Goal: Information Seeking & Learning: Check status

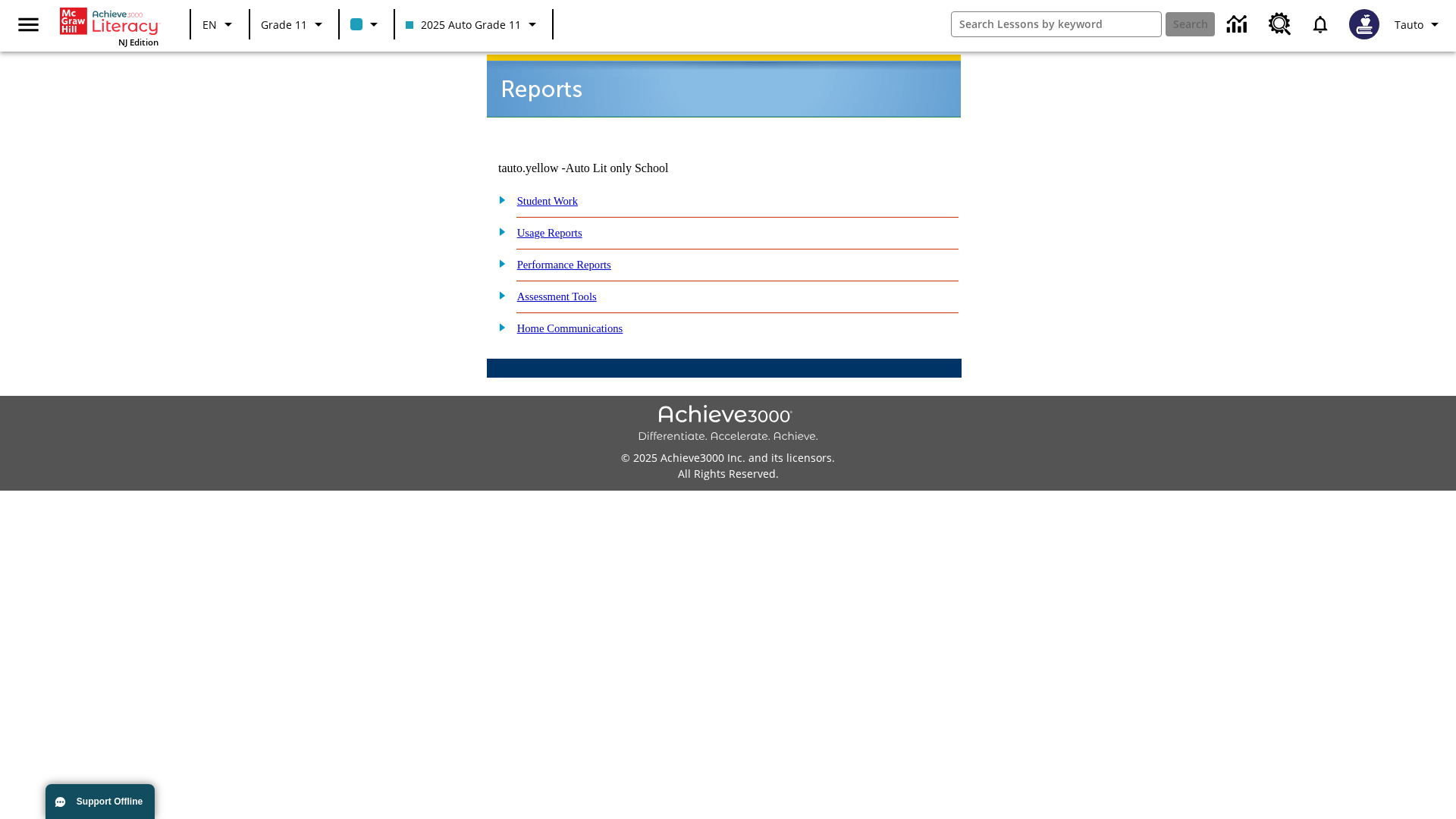
click at [561, 227] on link "Usage Reports" at bounding box center [549, 232] width 65 height 13
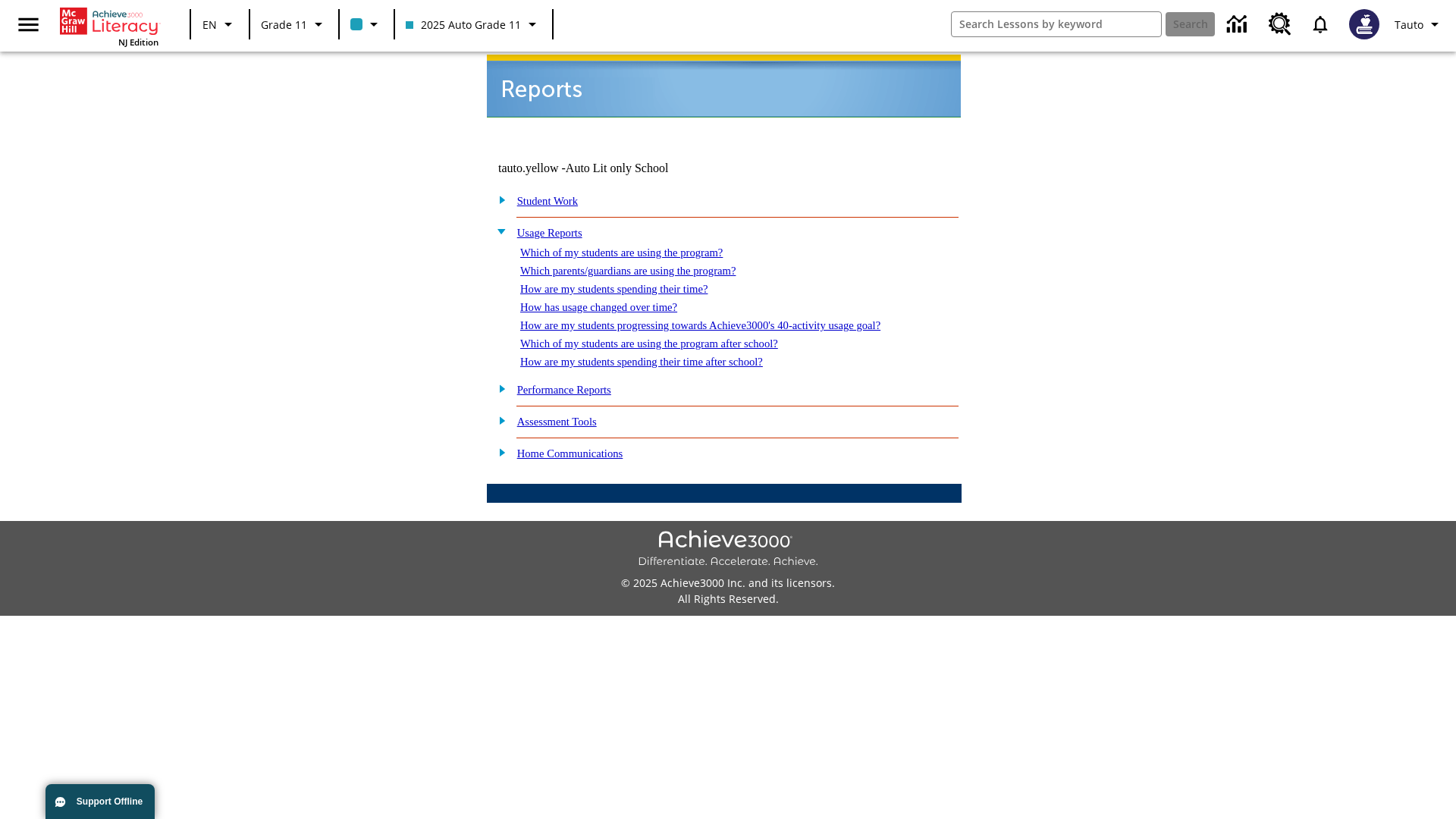
click at [637, 247] on link "Which of my students are using the program?" at bounding box center [622, 253] width 202 height 13
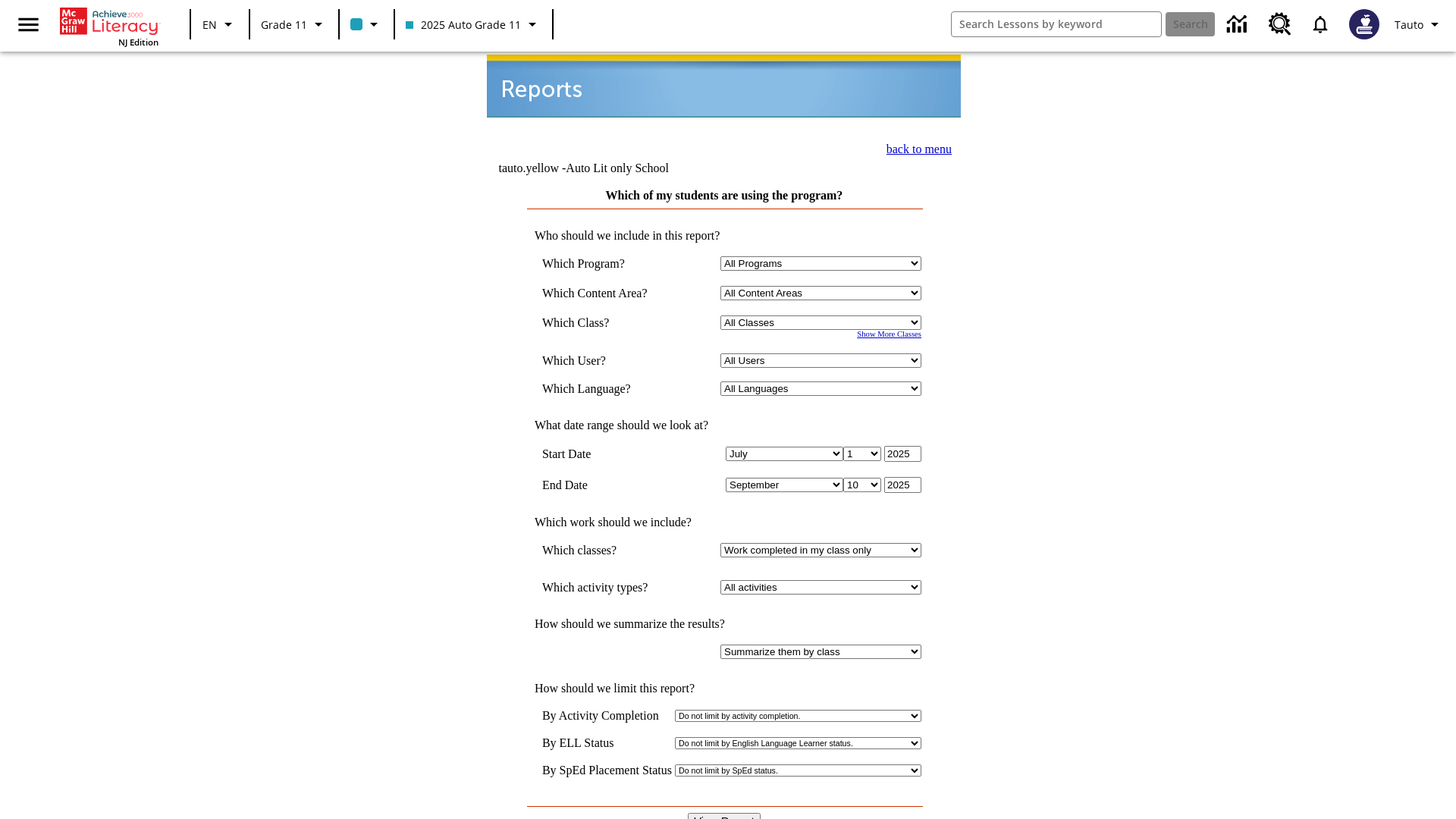
click at [725, 813] on input "View Report" at bounding box center [724, 821] width 73 height 16
click at [915, 147] on link "back to menu" at bounding box center [919, 148] width 65 height 13
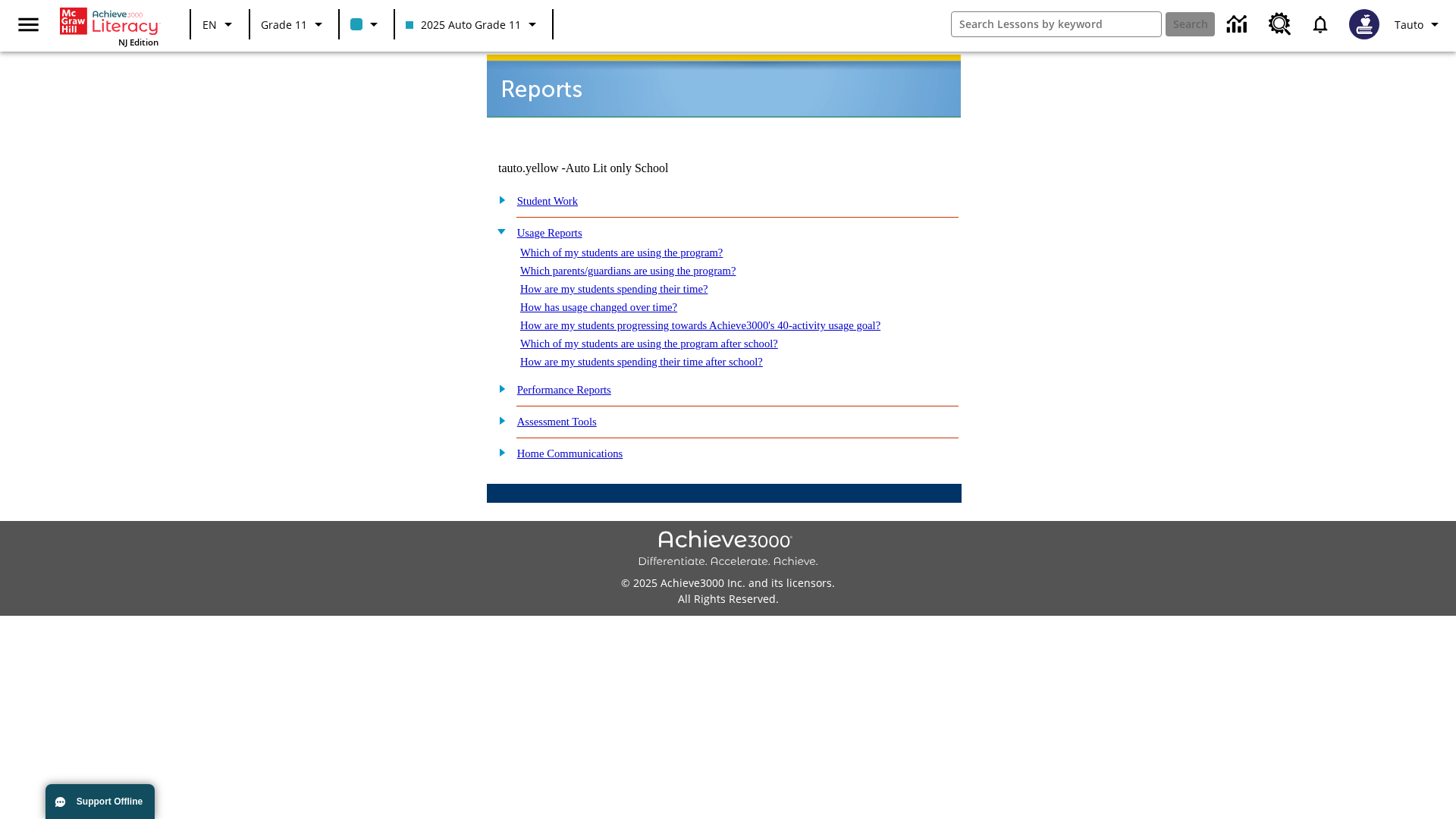
click at [629, 283] on link "How are my students spending their time?" at bounding box center [615, 288] width 188 height 13
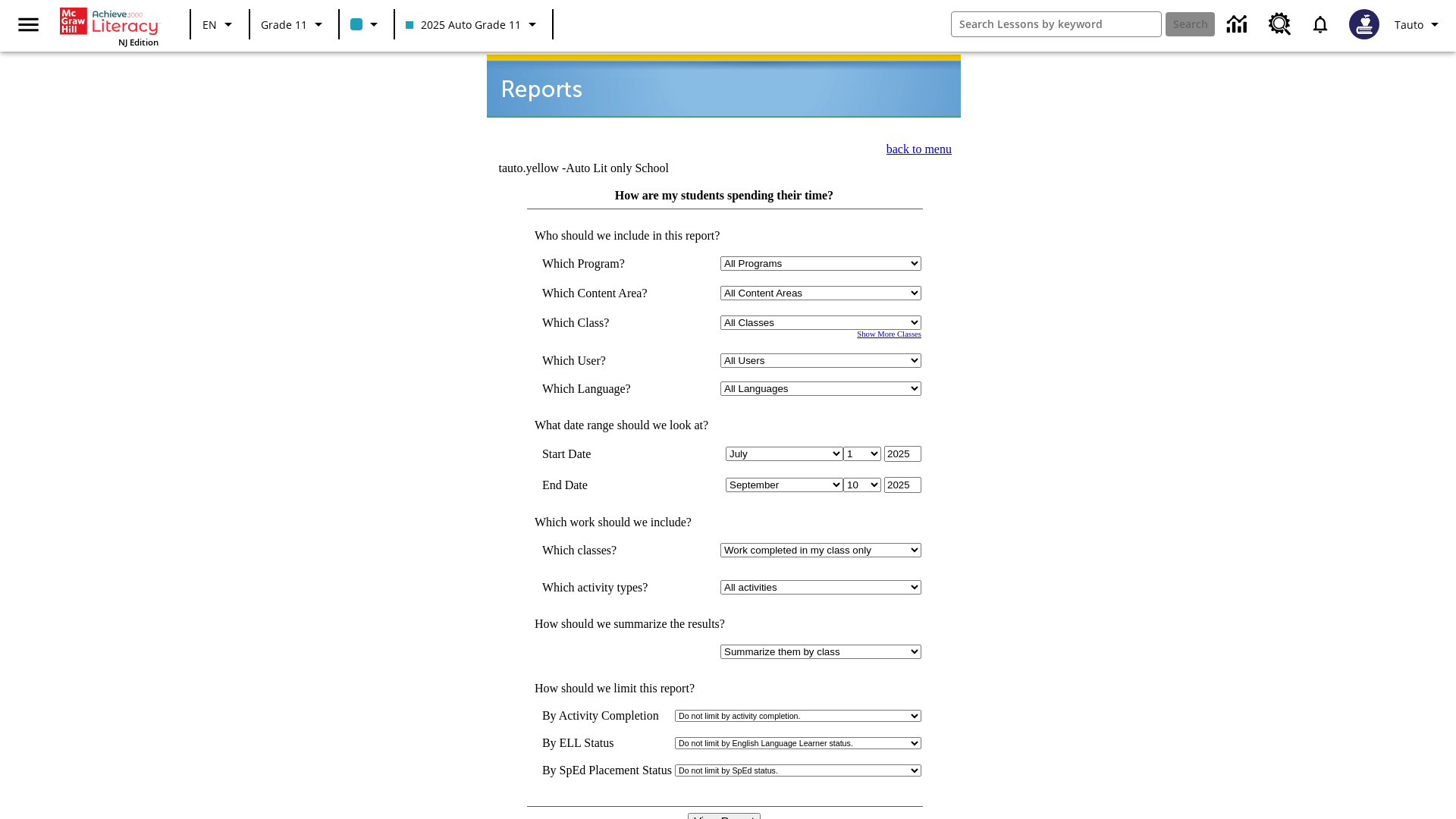
click at [725, 813] on input "View Report" at bounding box center [724, 821] width 73 height 16
click at [915, 147] on link "back to menu" at bounding box center [919, 148] width 65 height 13
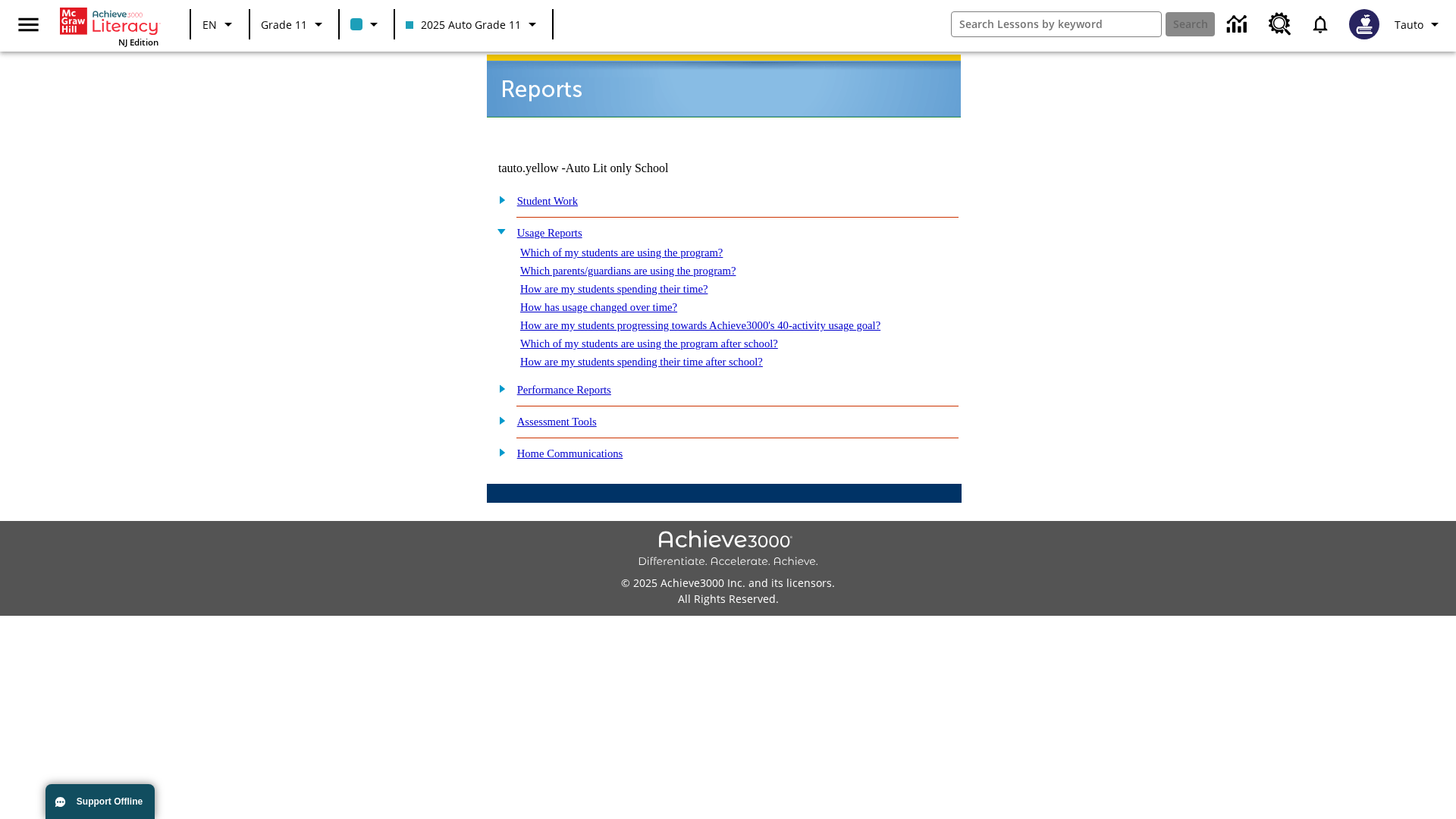
click at [660, 355] on link "How are my students spending their time after school?" at bounding box center [642, 361] width 243 height 13
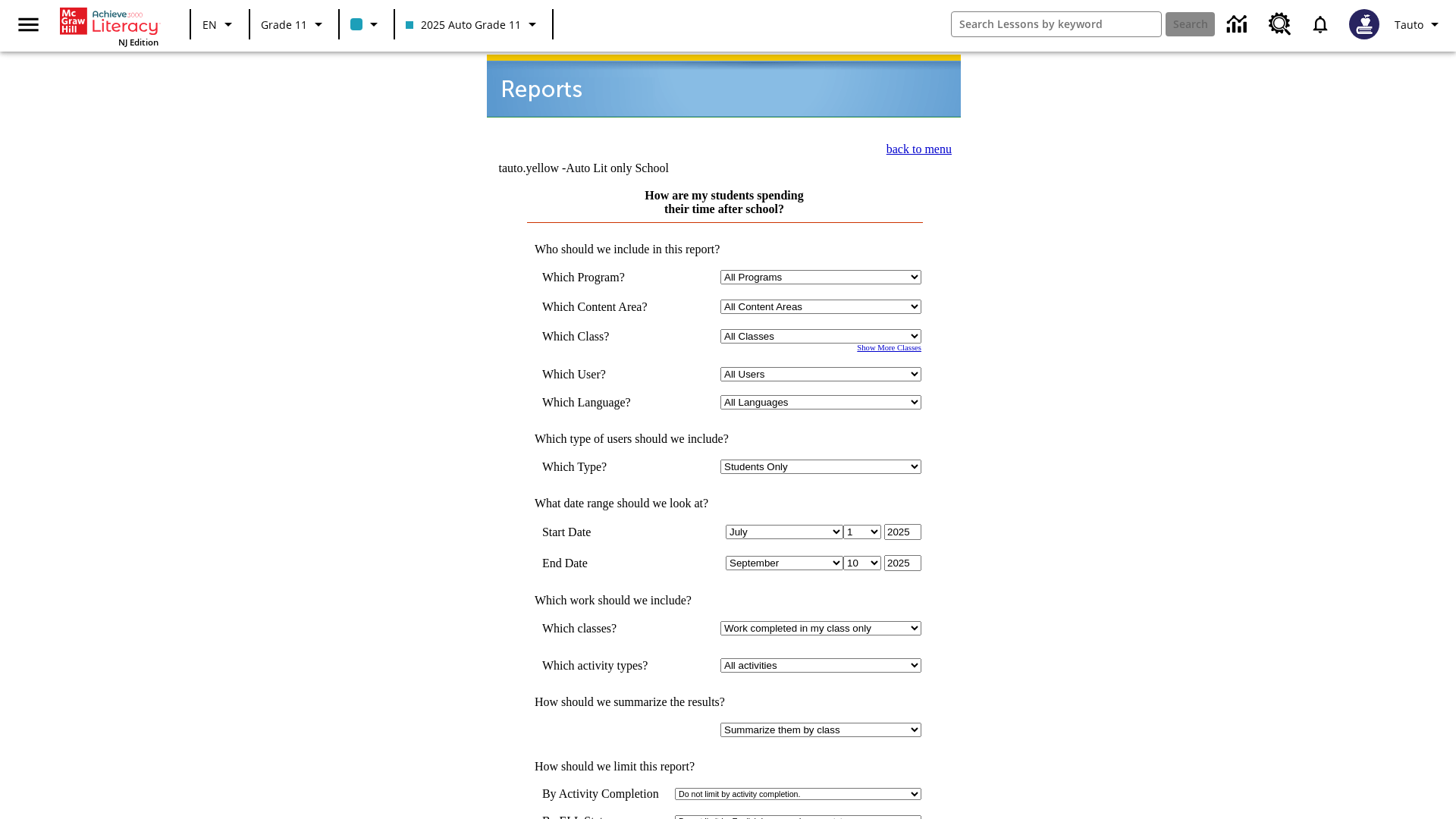
scroll to position [2, 0]
